Goal: Task Accomplishment & Management: Manage account settings

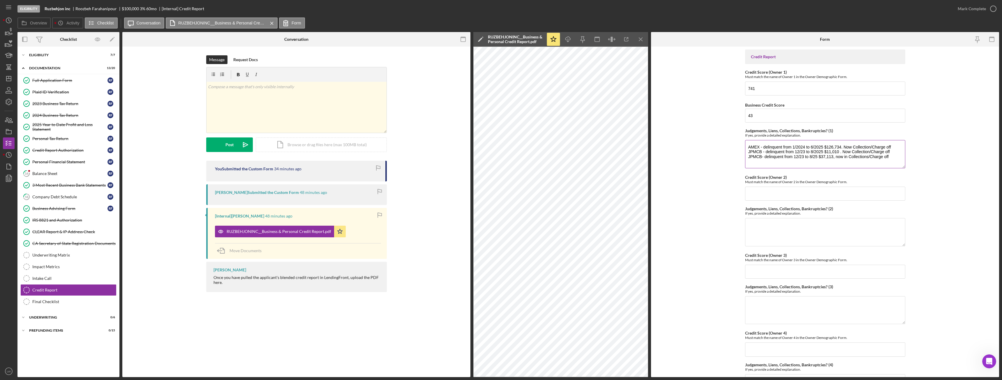
click at [898, 158] on textarea "AMEX - delinquent from 1/2024 to 6/2025 $126,734. Now Collection/Charge off JPM…" at bounding box center [825, 154] width 160 height 28
click at [840, 161] on textarea "AMEX - delinquent from 1/2024 to 6/2025 $126,734. Now Collection/Charge off JPM…" at bounding box center [825, 154] width 160 height 28
click at [822, 161] on textarea "AMEX - delinquent from 1/2024 to 6/2025 $126,734. Now Collection/Charge off JPM…" at bounding box center [825, 154] width 160 height 28
click at [839, 162] on textarea "AMEX - delinquent from 1/2024 to 6/2025 $126,734. Now Collection/Charge off JPM…" at bounding box center [825, 154] width 160 height 28
click at [783, 161] on textarea "AMEX - delinquent from 1/2024 to 6/2025 $126,734. Now Collection/Charge off JPM…" at bounding box center [825, 154] width 160 height 28
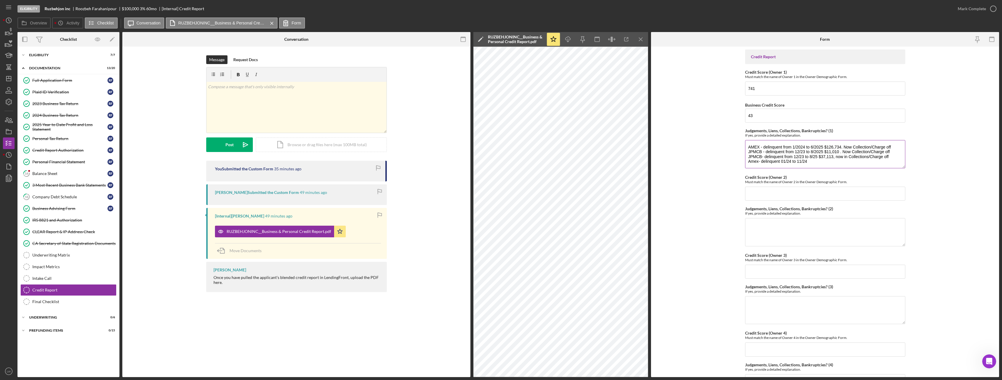
click at [780, 161] on textarea "AMEX - delinquent from 1/2024 to 6/2025 $126,734. Now Collection/Charge off JPM…" at bounding box center [825, 154] width 160 height 28
click at [825, 159] on textarea "AMEX - delinquent from 1/2024 to 6/2025 $126,734. Now Collection/Charge off JPM…" at bounding box center [825, 154] width 160 height 28
click at [891, 161] on textarea "AMEX - delinquent from 1/2024 to 6/2025 $126,734. Now Collection/Charge off JPM…" at bounding box center [825, 154] width 160 height 28
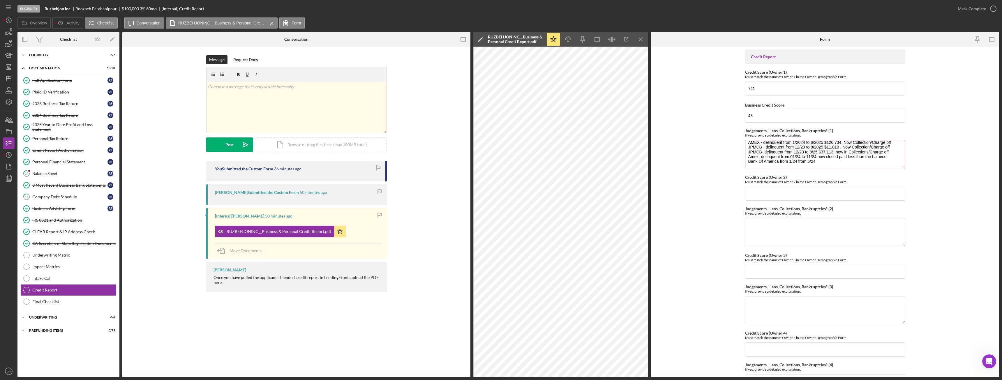
drag, startPoint x: 817, startPoint y: 161, endPoint x: 882, endPoint y: 153, distance: 66.3
click at [886, 152] on textarea "AMEX - delinquent from 1/2024 to 6/2025 $126,734. Now Collection/Charge off JPM…" at bounding box center [825, 154] width 160 height 28
click at [824, 157] on textarea "AMEX - delinquent from 1/2024 to 6/2025 $126,734. Now Collection/Charge off JPM…" at bounding box center [825, 154] width 160 height 28
paste textarea "now closed paid less than the balance."
click at [889, 158] on textarea "AMEX - delinquent from 1/2024 to 6/2025 $126,734. Now Collection/Charge off JPM…" at bounding box center [825, 154] width 160 height 28
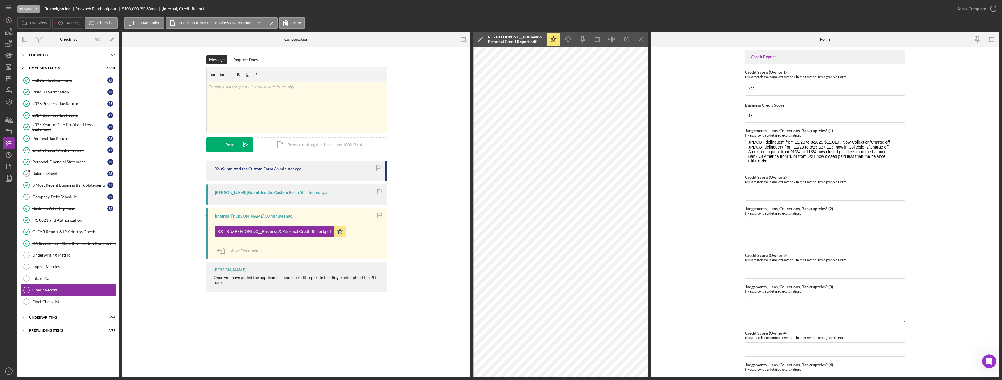
click at [778, 156] on textarea "AMEX - delinquent from 1/2024 to 6/2025 $126,734. Now Collection/Charge off JPM…" at bounding box center [825, 154] width 160 height 28
click at [789, 163] on textarea "AMEX - delinquent from 1/2024 to 6/2025 $126,734. Now Collection/Charge off JPM…" at bounding box center [825, 154] width 160 height 28
drag, startPoint x: 764, startPoint y: 163, endPoint x: 745, endPoint y: 158, distance: 19.9
click at [745, 158] on textarea "AMEX - delinquent from 1/2024 to 6/2025 $126,734. Now Collection/Charge off JPM…" at bounding box center [825, 154] width 160 height 28
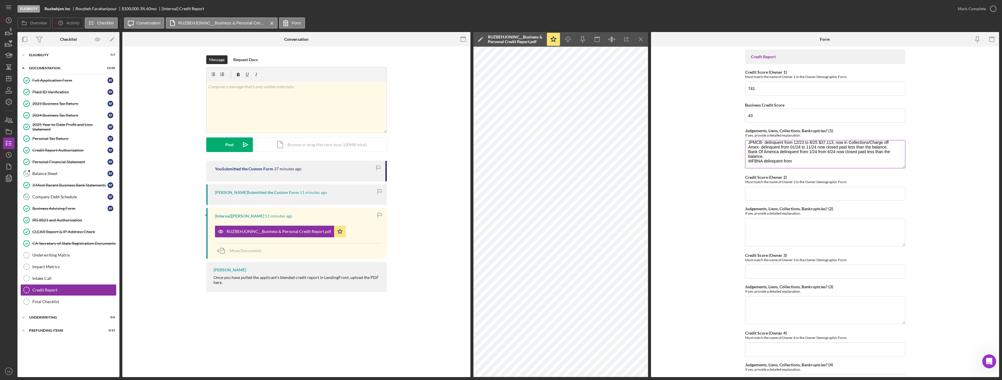
click at [800, 158] on textarea "AMEX - delinquent from 1/2024 to 6/2025 $126,734. Now Collection/Charge off JPM…" at bounding box center [825, 154] width 160 height 28
drag, startPoint x: 835, startPoint y: 147, endPoint x: 836, endPoint y: 151, distance: 4.2
click at [836, 151] on textarea "AMEX - delinquent from 1/2024 to 6/2025 $126,734. Now Collection/Charge off JPM…" at bounding box center [825, 154] width 160 height 28
click at [845, 158] on textarea "AMEX - delinquent from 1/2024 to 6/2025 $126,734. Now Collection/Charge off JPM…" at bounding box center [825, 154] width 160 height 28
paste textarea "now closed paid less than the balance."
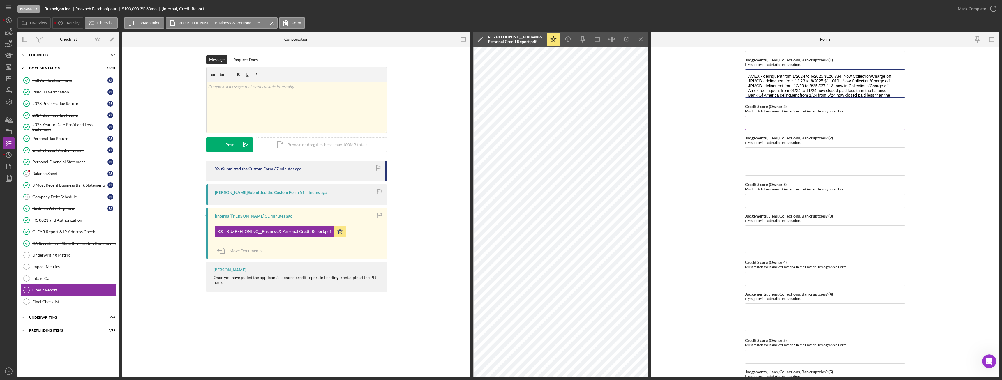
scroll to position [125, 0]
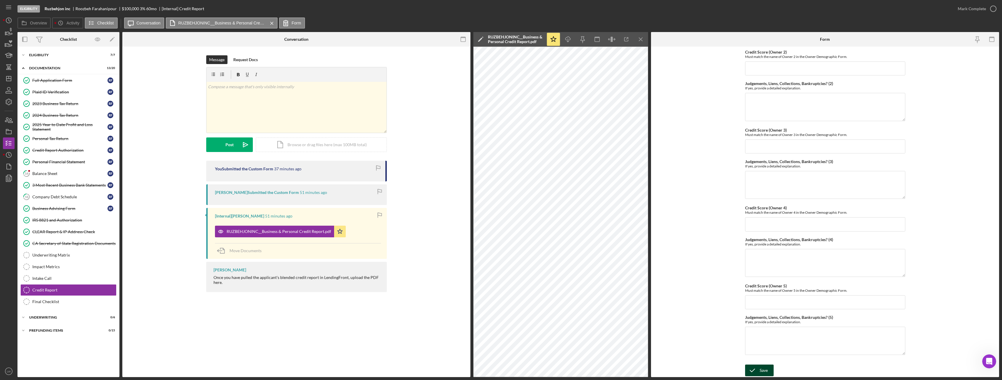
type textarea "AMEX - delinquent from 1/2024 to 6/2025 $126,734. Now Collection/Charge off JPM…"
click at [758, 369] on icon "submit" at bounding box center [752, 370] width 15 height 15
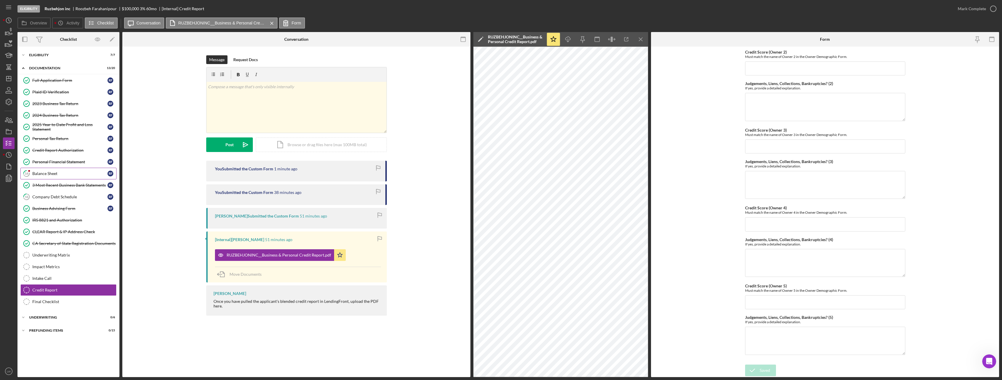
click at [82, 173] on div "Balance Sheet" at bounding box center [69, 173] width 75 height 5
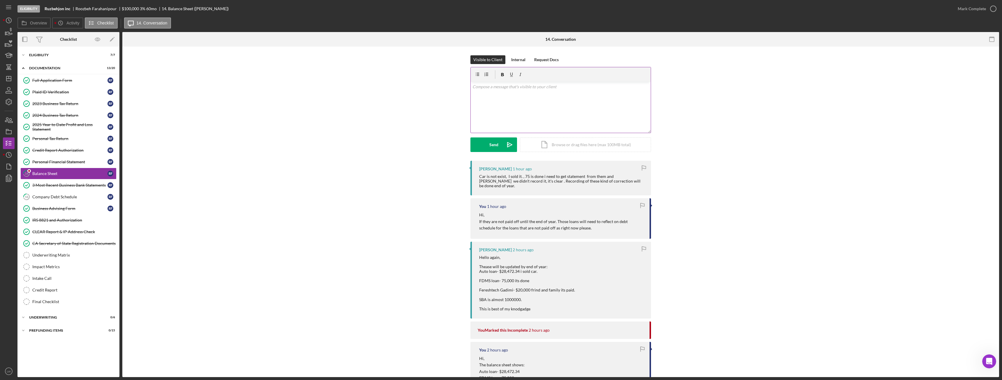
click at [561, 110] on div "v Color teal Color pink Remove color Add row above Add row below Add column bef…" at bounding box center [561, 107] width 180 height 51
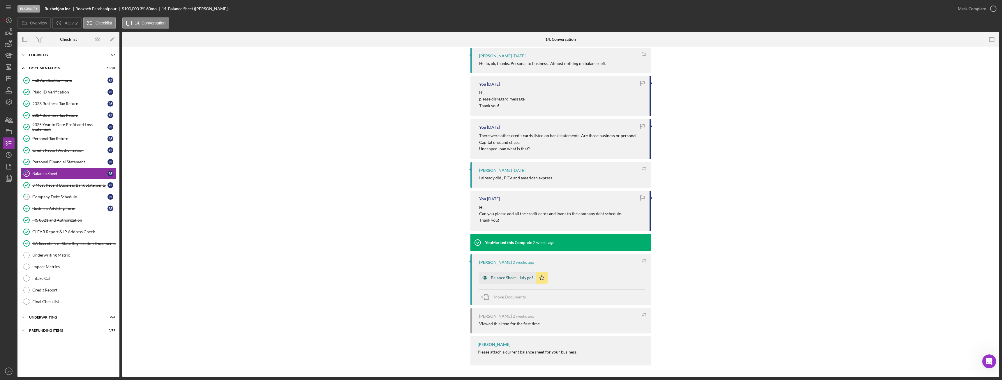
scroll to position [464, 0]
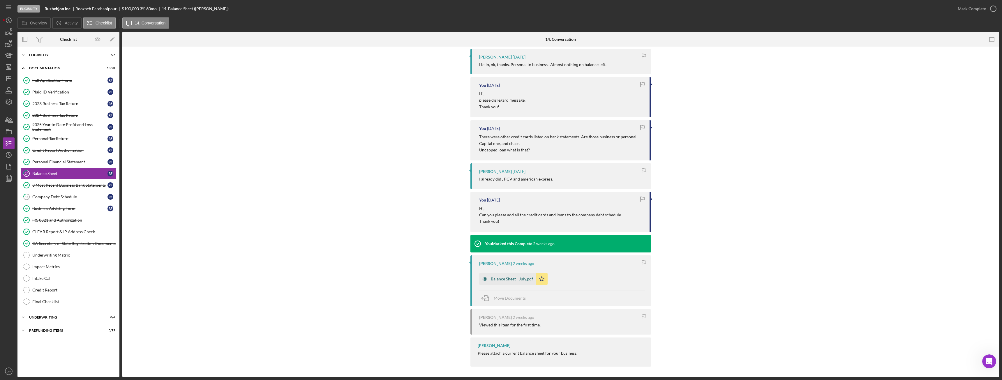
click at [510, 277] on div "Balance Sheet - July.pdf" at bounding box center [512, 279] width 42 height 5
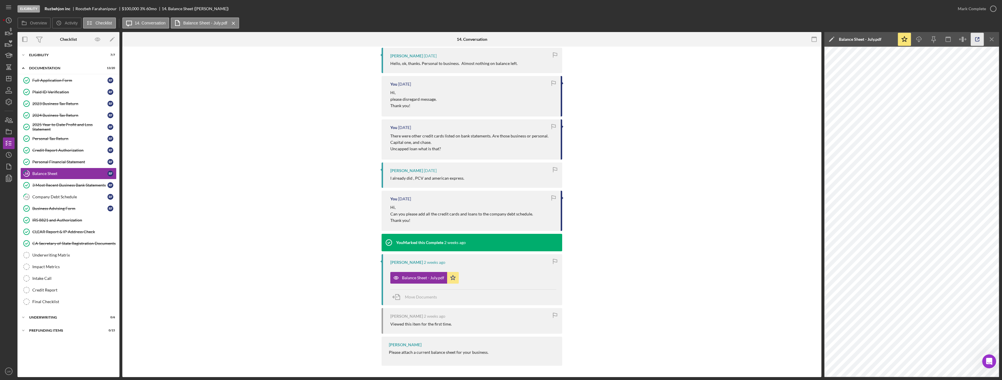
click at [978, 37] on icon "button" at bounding box center [977, 39] width 13 height 13
click at [64, 195] on div "Company Debt Schedule" at bounding box center [69, 197] width 75 height 5
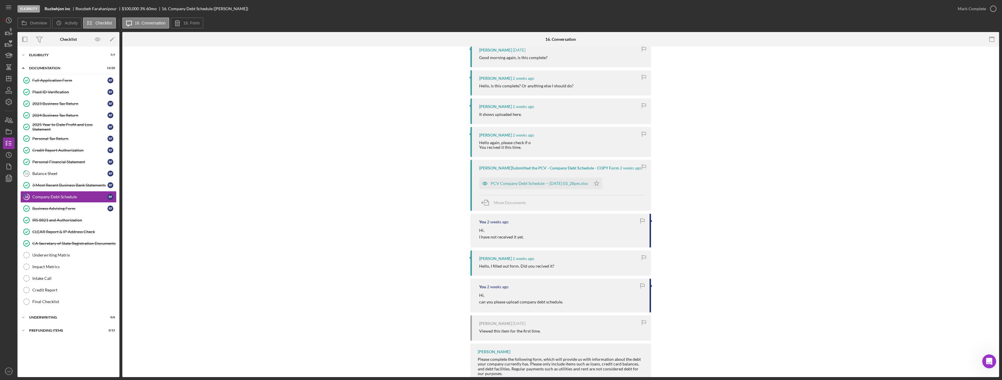
scroll to position [1469, 0]
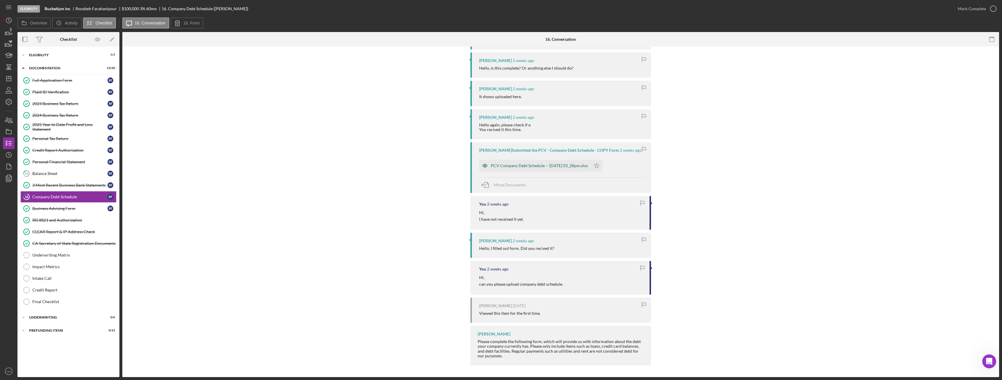
click at [527, 165] on div "PCV Company Debt Schedule -- 2025-09-11 03_28pm.xlsx" at bounding box center [539, 165] width 97 height 5
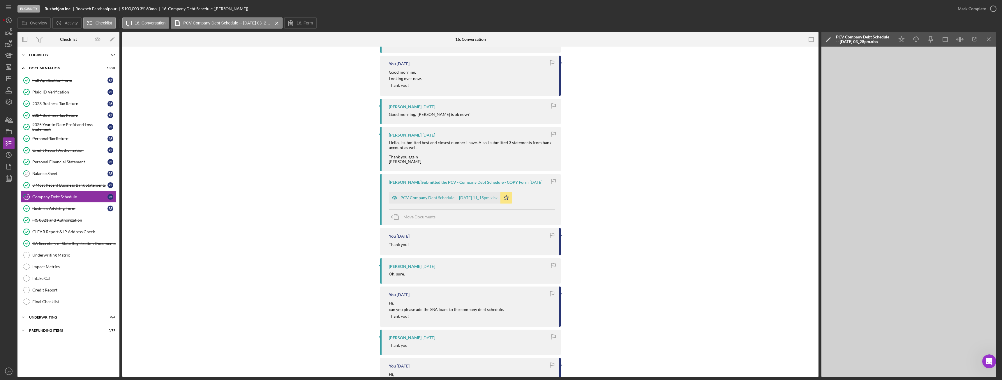
scroll to position [1003, 0]
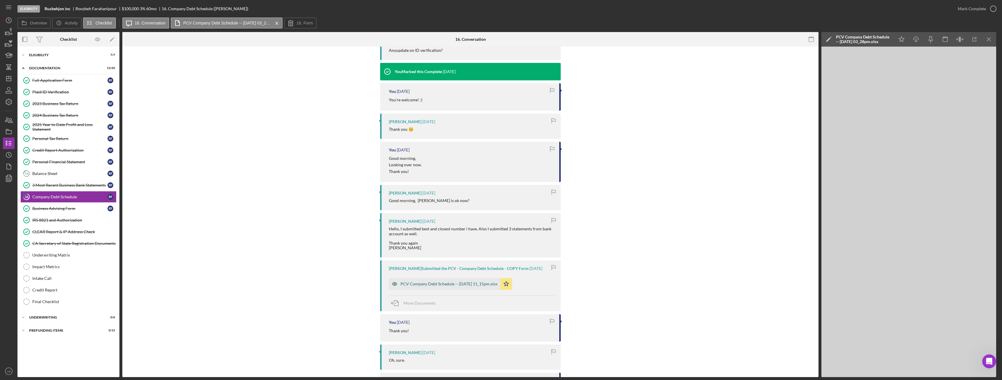
click at [455, 286] on div "PCV Company Debt Schedule -- 2025-09-15 11_15pm.xlsx" at bounding box center [449, 284] width 97 height 5
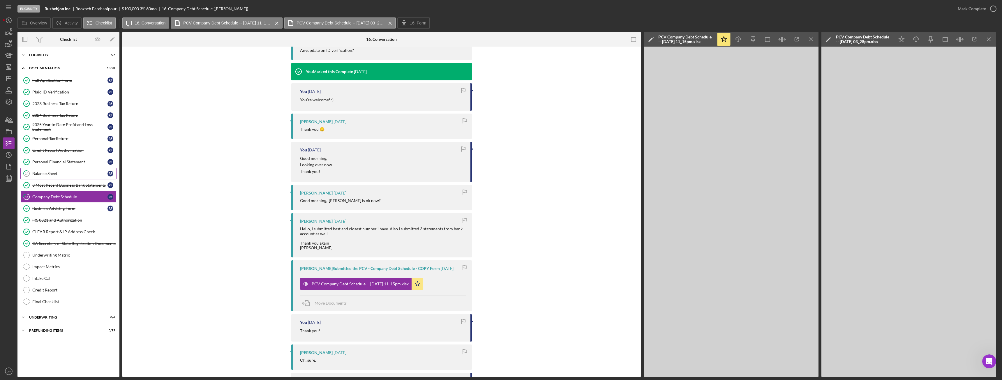
click at [61, 175] on div "Balance Sheet" at bounding box center [69, 173] width 75 height 5
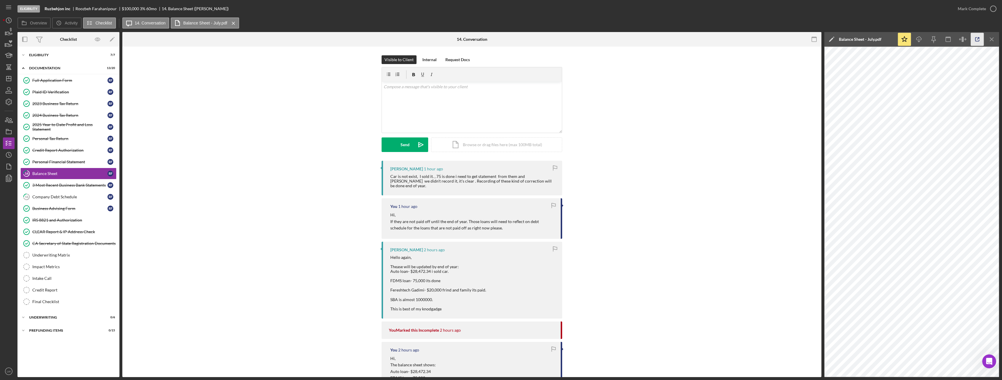
click at [973, 37] on icon "button" at bounding box center [977, 39] width 13 height 13
click at [47, 290] on div "Credit Report" at bounding box center [74, 290] width 84 height 5
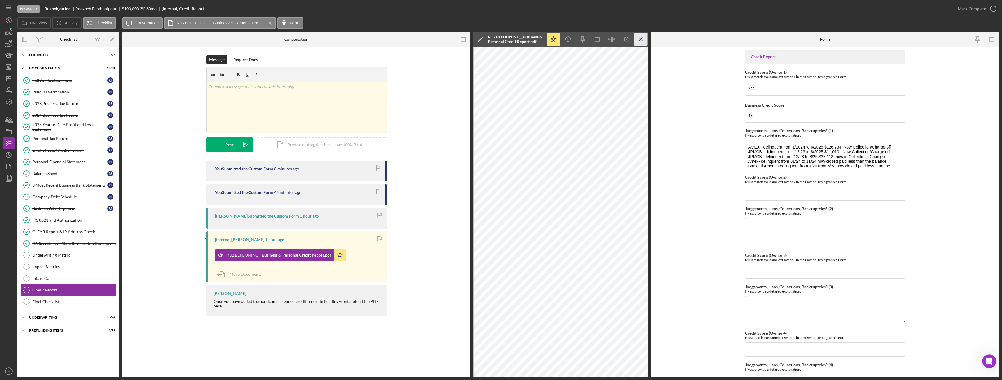
click at [643, 38] on icon "Icon/Menu Close" at bounding box center [641, 39] width 13 height 13
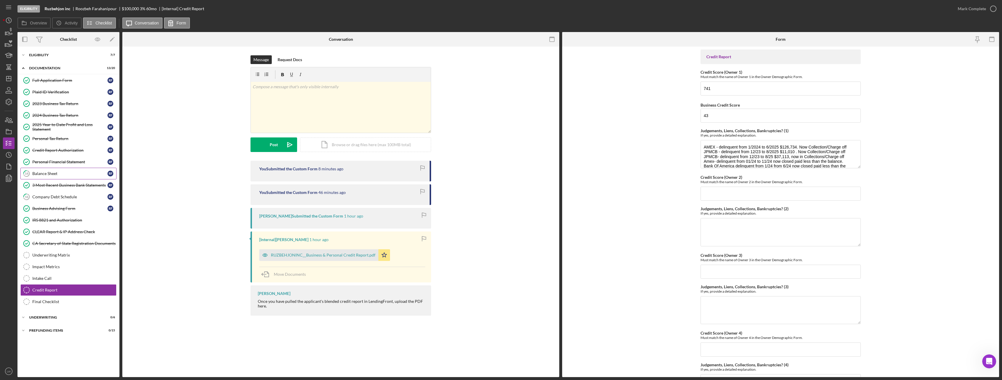
click at [63, 177] on link "14 Balance Sheet R F" at bounding box center [68, 174] width 96 height 12
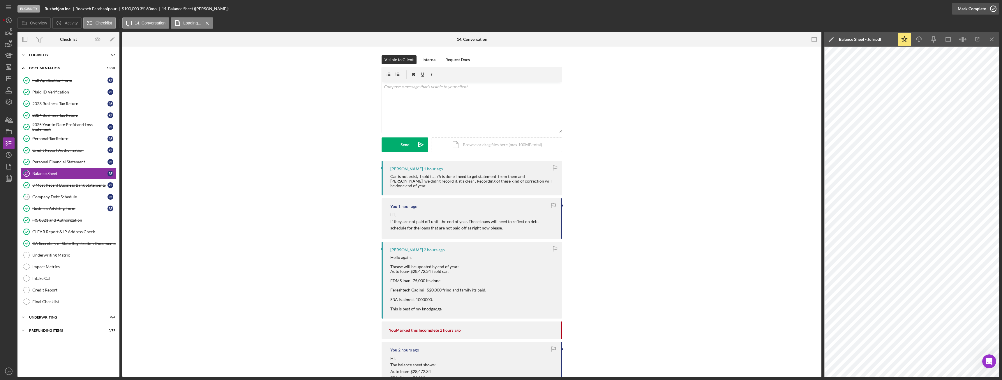
click at [992, 7] on icon "button" at bounding box center [993, 8] width 15 height 15
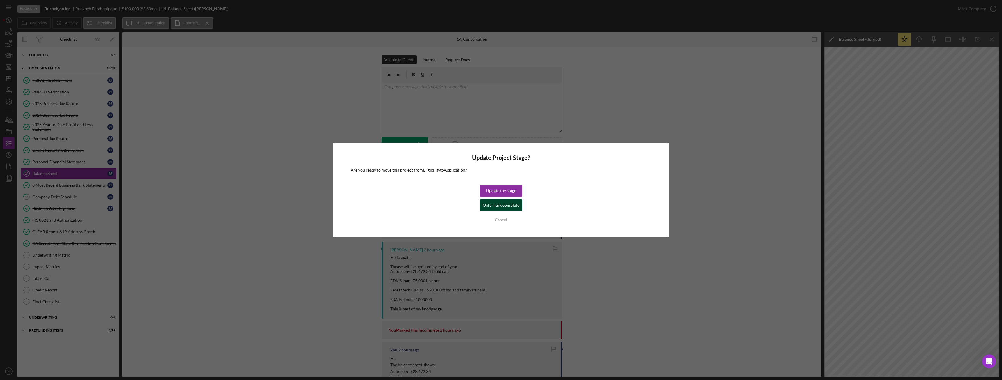
click at [499, 204] on div "Only mark complete" at bounding box center [501, 206] width 37 height 12
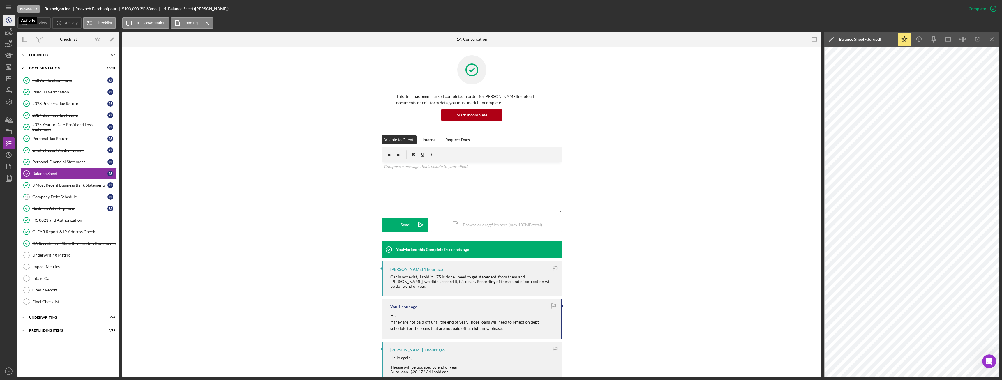
click at [8, 22] on icon "Icon/History" at bounding box center [8, 20] width 15 height 15
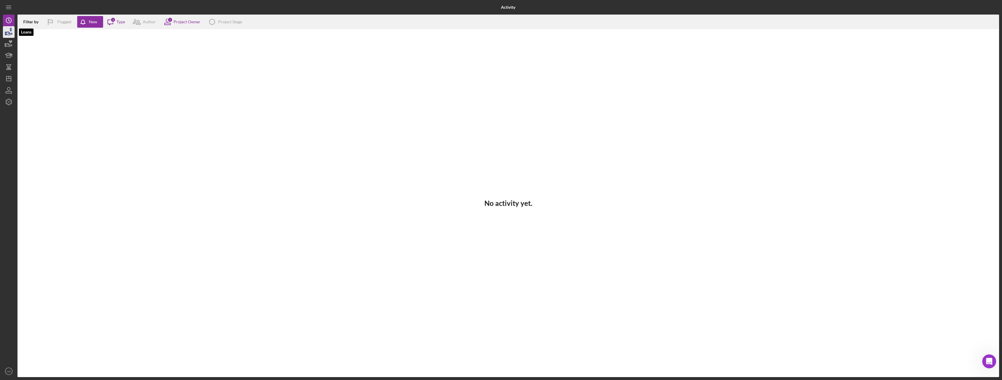
click at [5, 33] on polygon "button" at bounding box center [5, 33] width 1 height 3
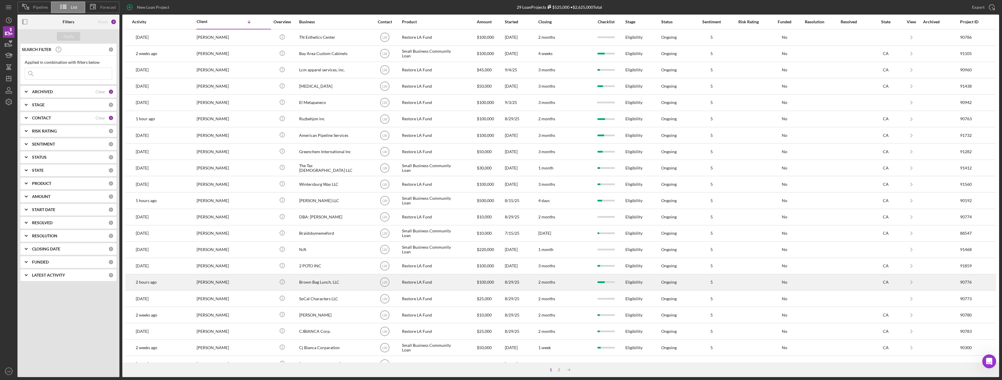
scroll to position [78, 0]
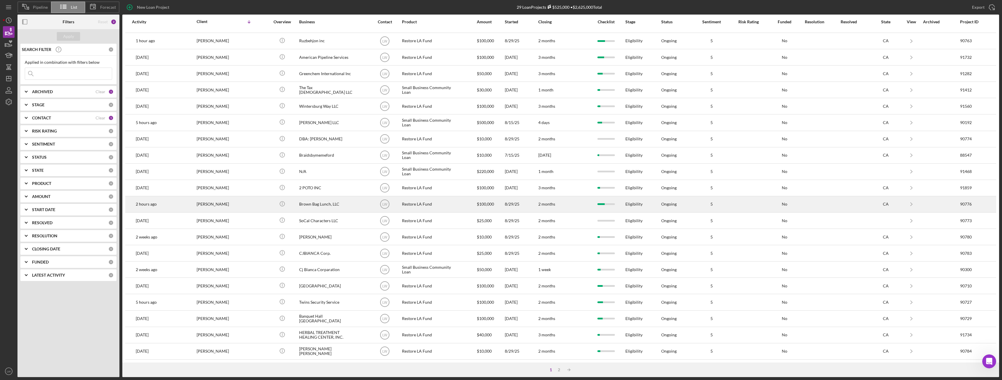
click at [214, 202] on div "Francis Scanlon" at bounding box center [226, 204] width 58 height 15
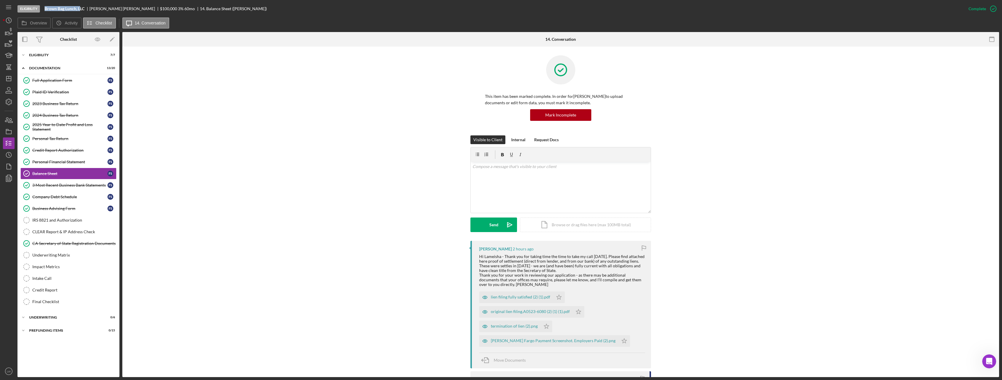
drag, startPoint x: 45, startPoint y: 8, endPoint x: 80, endPoint y: 10, distance: 35.6
click at [80, 10] on b "Brown Bag Lunch, LLC" at bounding box center [65, 8] width 40 height 5
drag, startPoint x: 45, startPoint y: 8, endPoint x: 85, endPoint y: 10, distance: 40.0
click at [84, 10] on b "Brown Bag Lunch, LLC" at bounding box center [65, 8] width 40 height 5
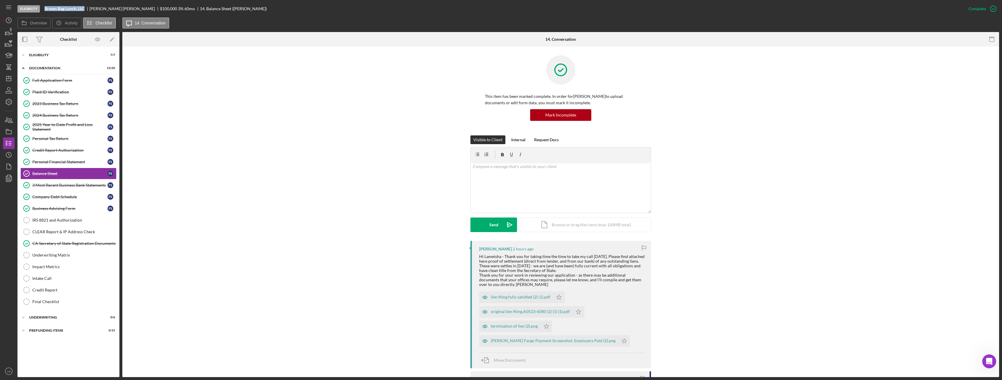
copy b "Brown Bag Lunch, LLC"
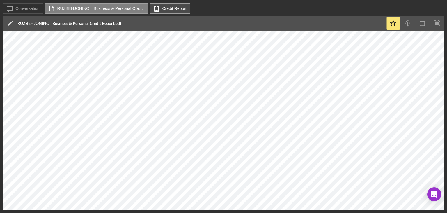
click at [166, 8] on label "Credit Report" at bounding box center [175, 8] width 24 height 5
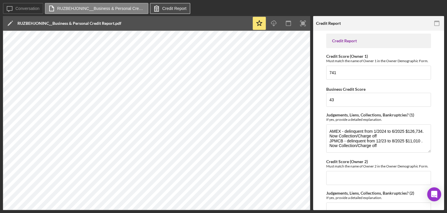
click at [166, 8] on label "Credit Report" at bounding box center [175, 8] width 24 height 5
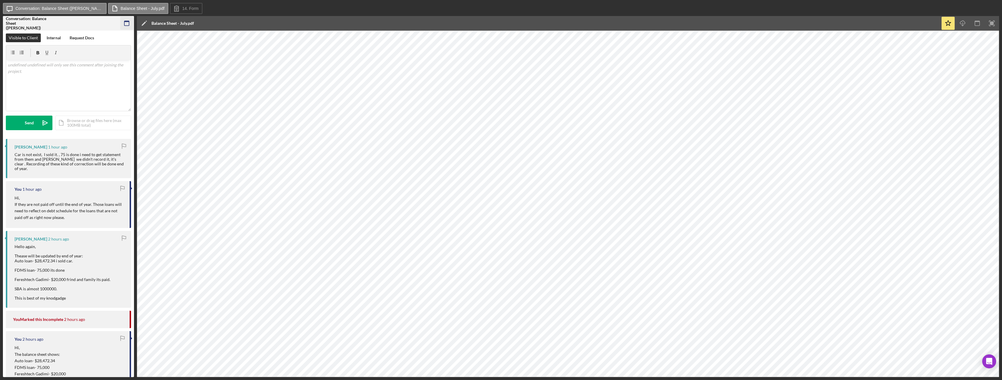
click at [129, 21] on rect "button" at bounding box center [126, 21] width 5 height 1
click at [129, 23] on rect "button" at bounding box center [126, 23] width 5 height 5
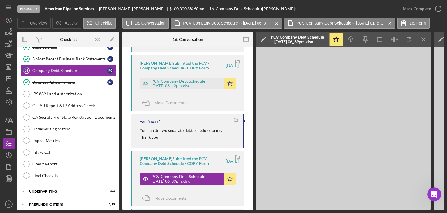
scroll to position [129, 0]
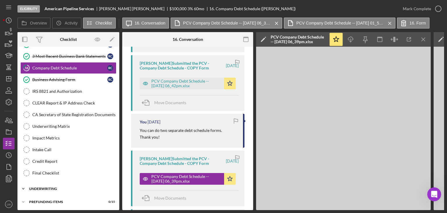
click at [65, 187] on div "Underwriting" at bounding box center [70, 188] width 83 height 3
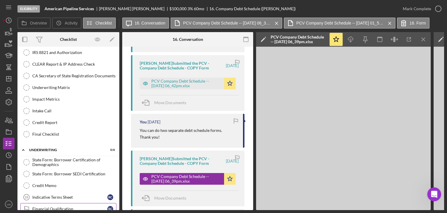
scroll to position [202, 0]
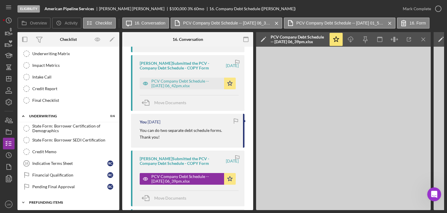
click at [73, 201] on div "Icon/Expander Prefunding Items 0 / 15" at bounding box center [68, 202] width 102 height 12
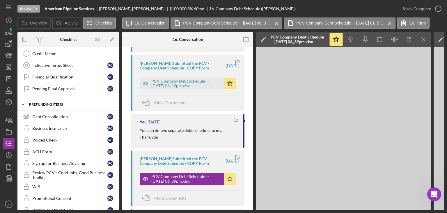
scroll to position [378, 0]
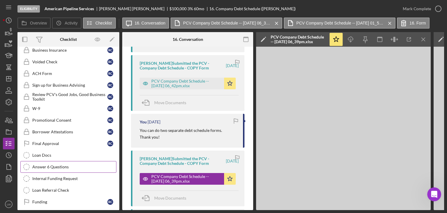
click at [68, 164] on div "Answer 6 Questions" at bounding box center [74, 166] width 84 height 5
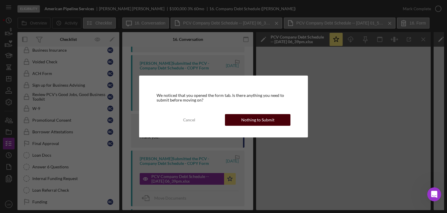
click at [264, 119] on div "Nothing to Submit" at bounding box center [258, 120] width 33 height 12
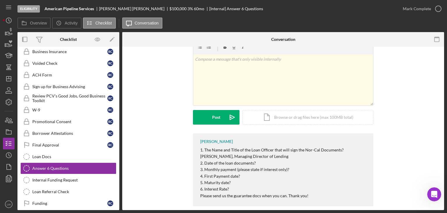
scroll to position [24, 0]
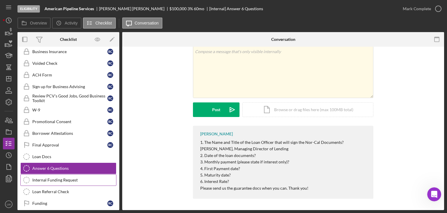
click at [77, 177] on div "Internal Funding Request" at bounding box center [74, 179] width 84 height 5
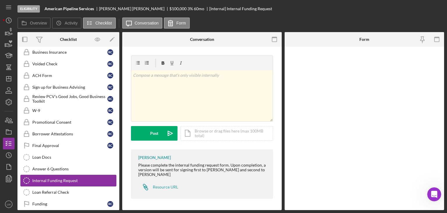
scroll to position [376, 0]
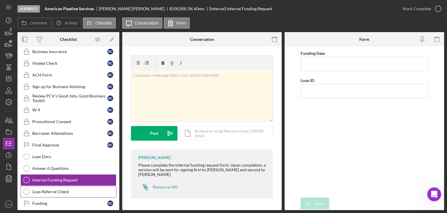
click at [71, 186] on link "Loan Referral Check Loan Referral Check" at bounding box center [68, 192] width 96 height 12
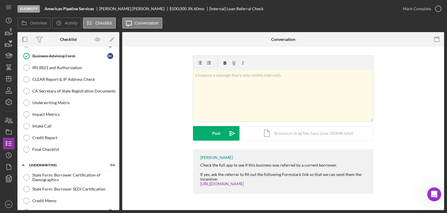
scroll to position [143, 0]
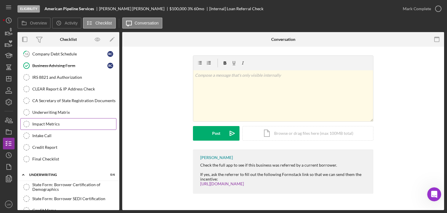
click at [69, 123] on div "Impact Metrics" at bounding box center [74, 123] width 84 height 5
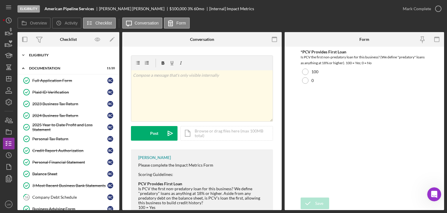
click at [71, 51] on div "Icon/Expander Eligibility 7 / 7" at bounding box center [68, 55] width 102 height 12
